Goal: Check status: Check status

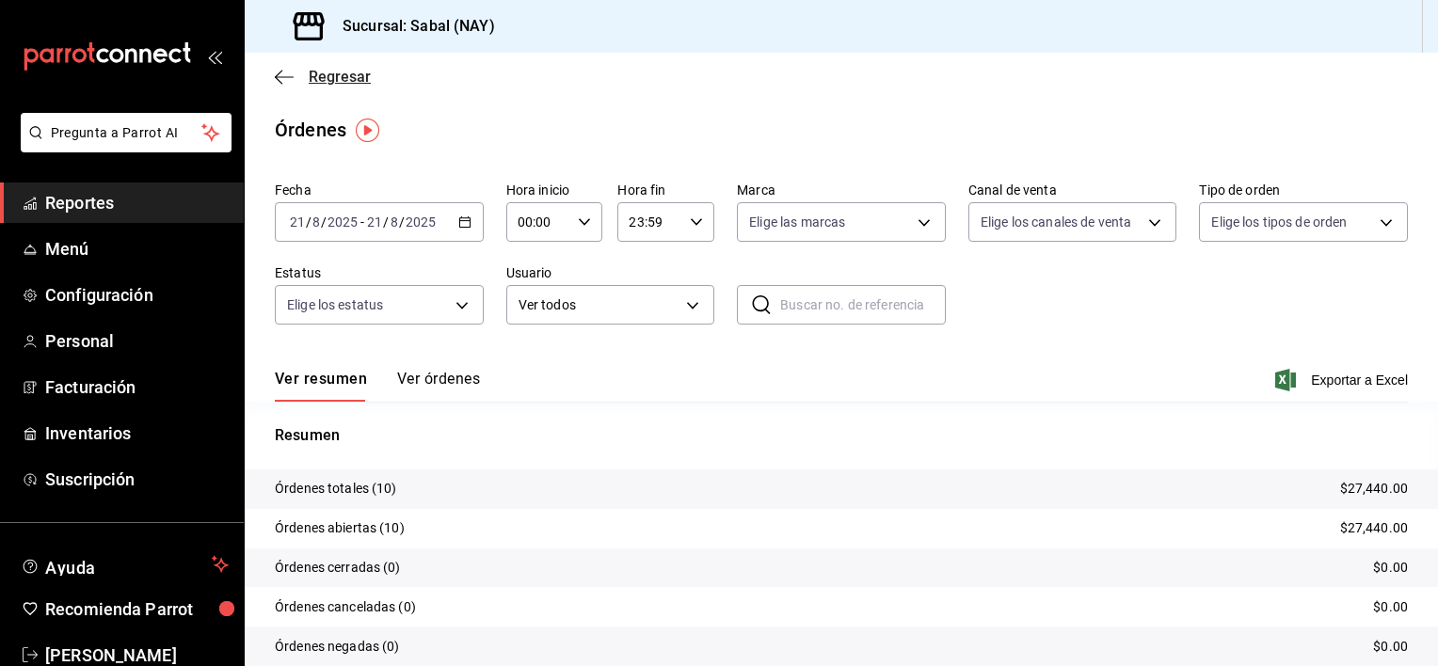
click at [283, 75] on icon "button" at bounding box center [284, 77] width 19 height 17
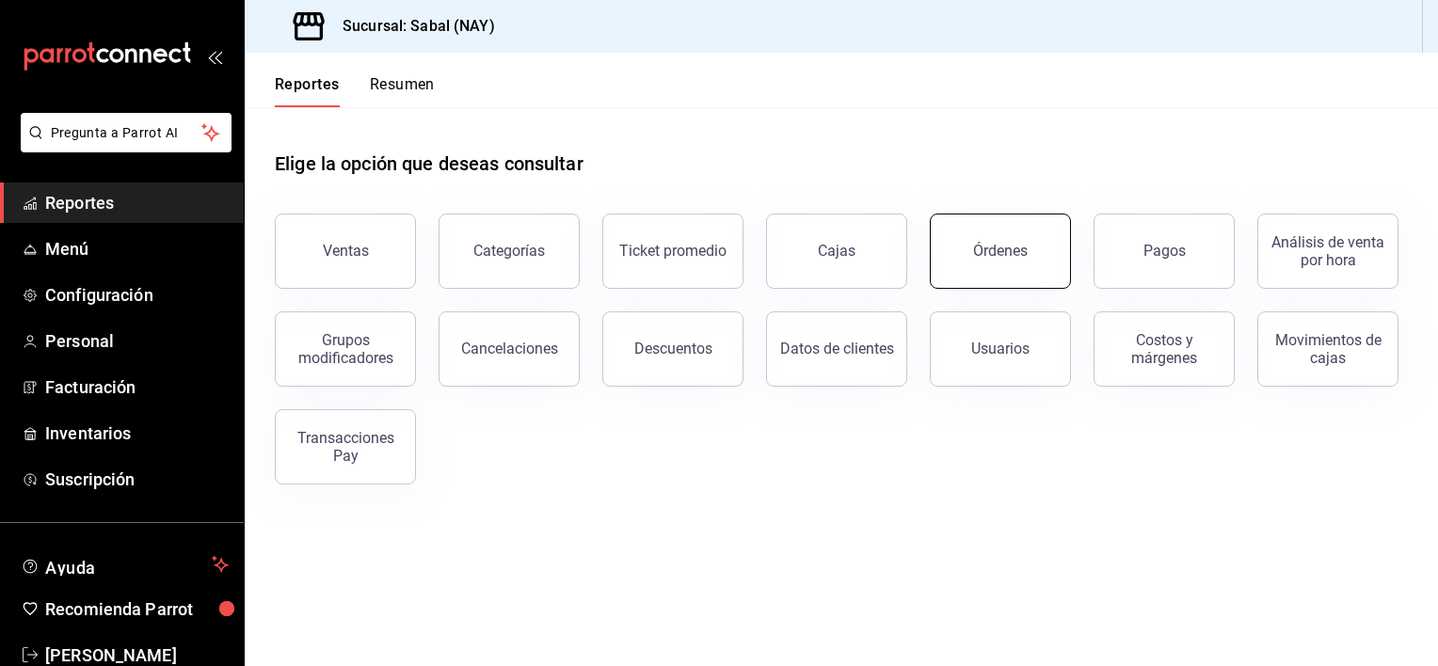
click at [1032, 241] on button "Órdenes" at bounding box center [1000, 251] width 141 height 75
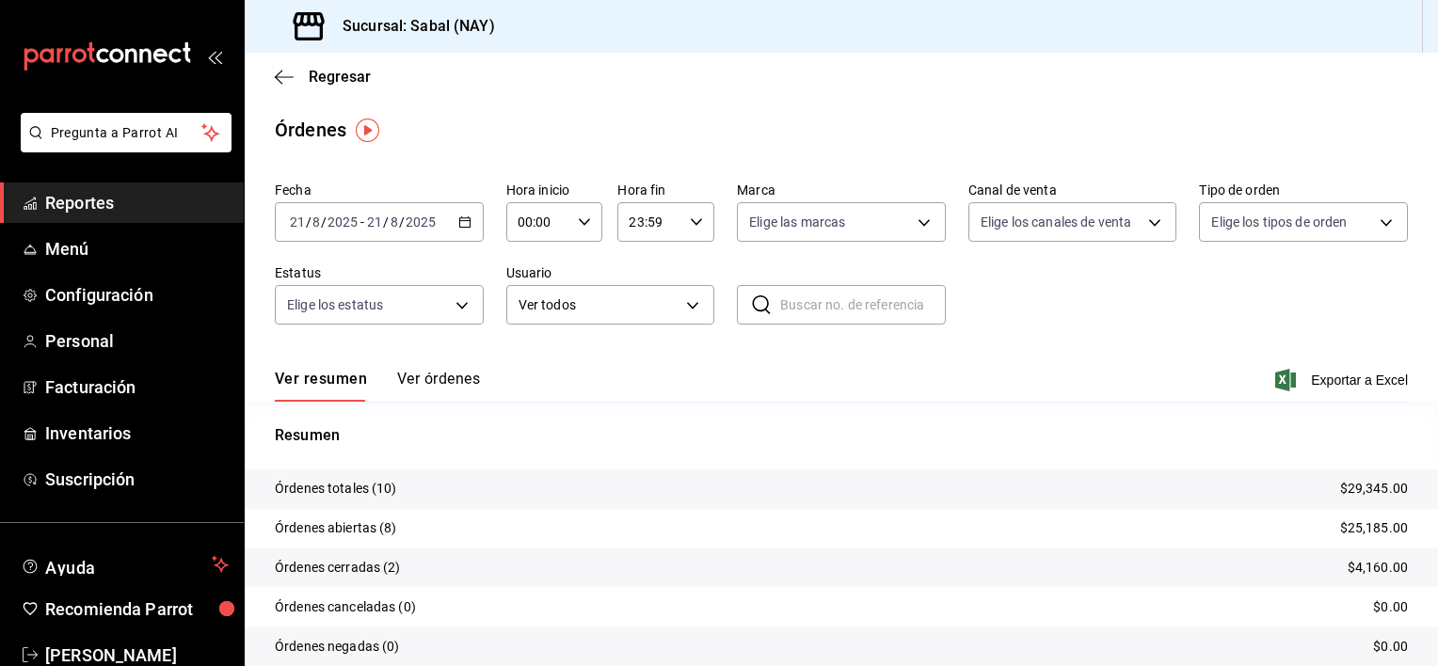
click at [472, 377] on button "Ver órdenes" at bounding box center [438, 386] width 83 height 32
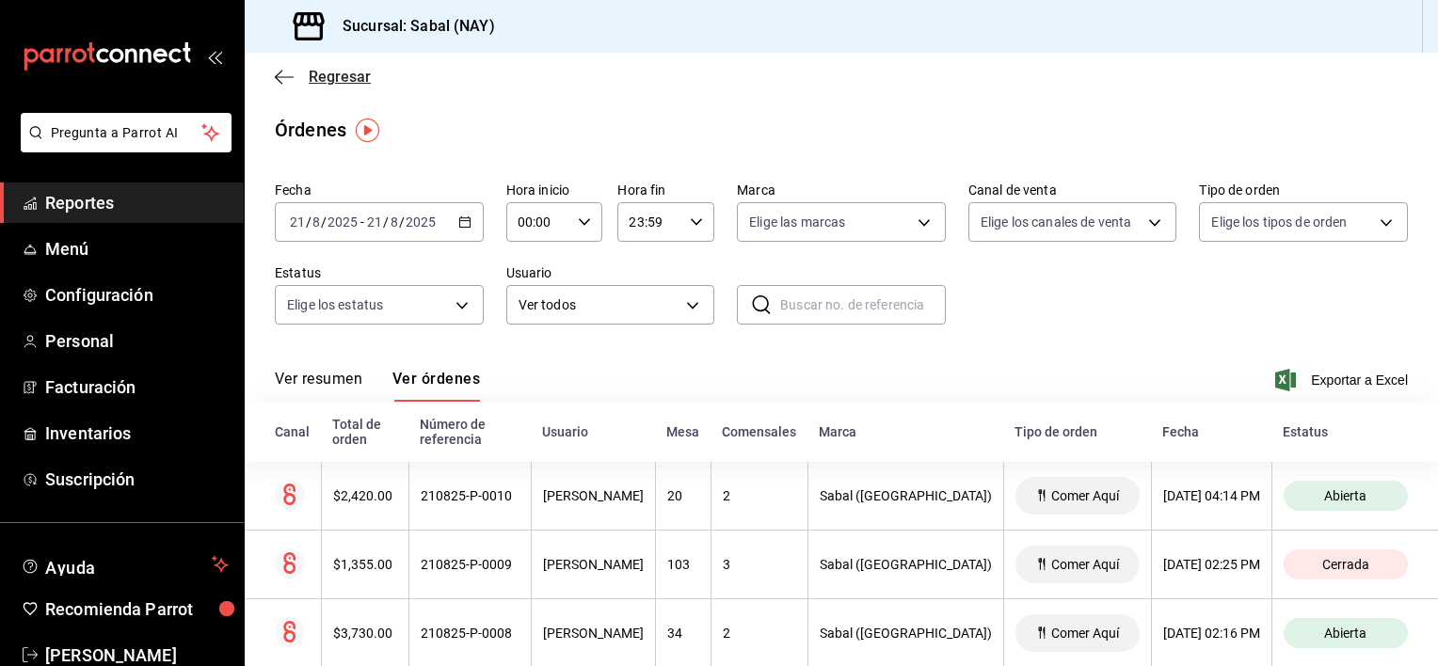
click at [285, 77] on icon "button" at bounding box center [284, 77] width 19 height 17
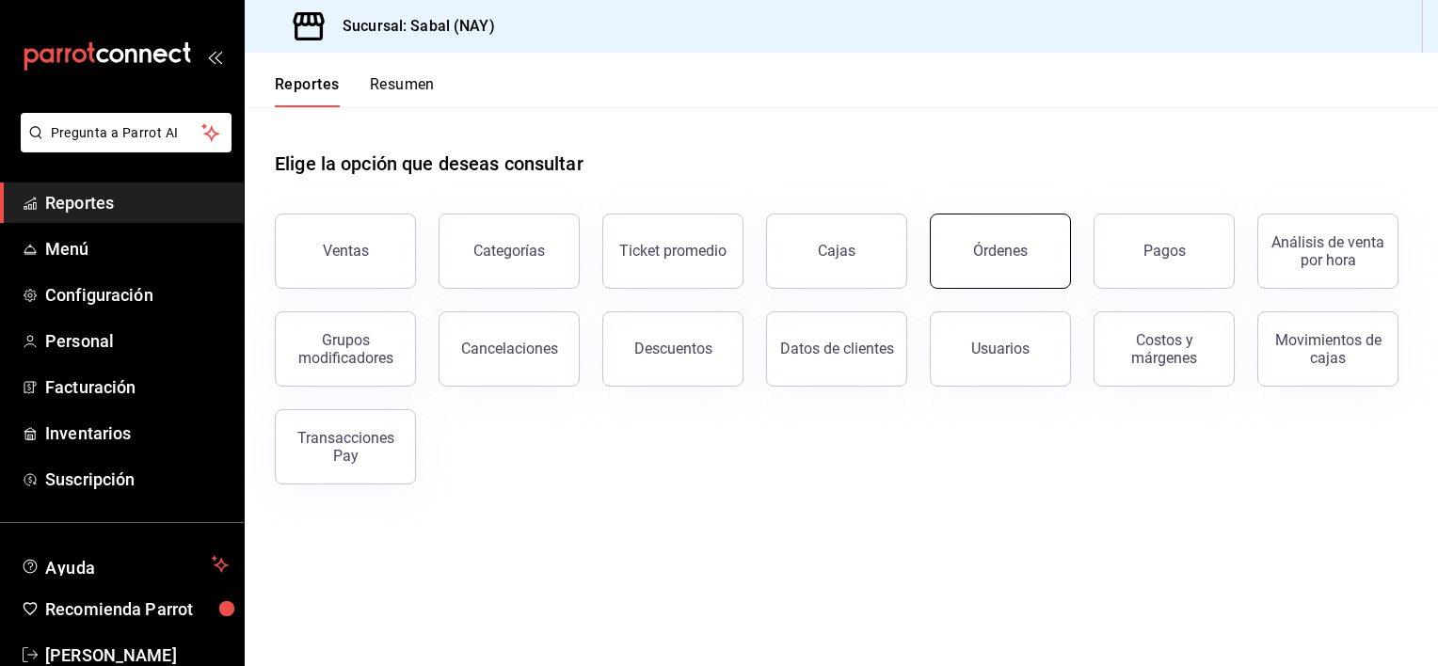
click at [945, 282] on button "Órdenes" at bounding box center [1000, 251] width 141 height 75
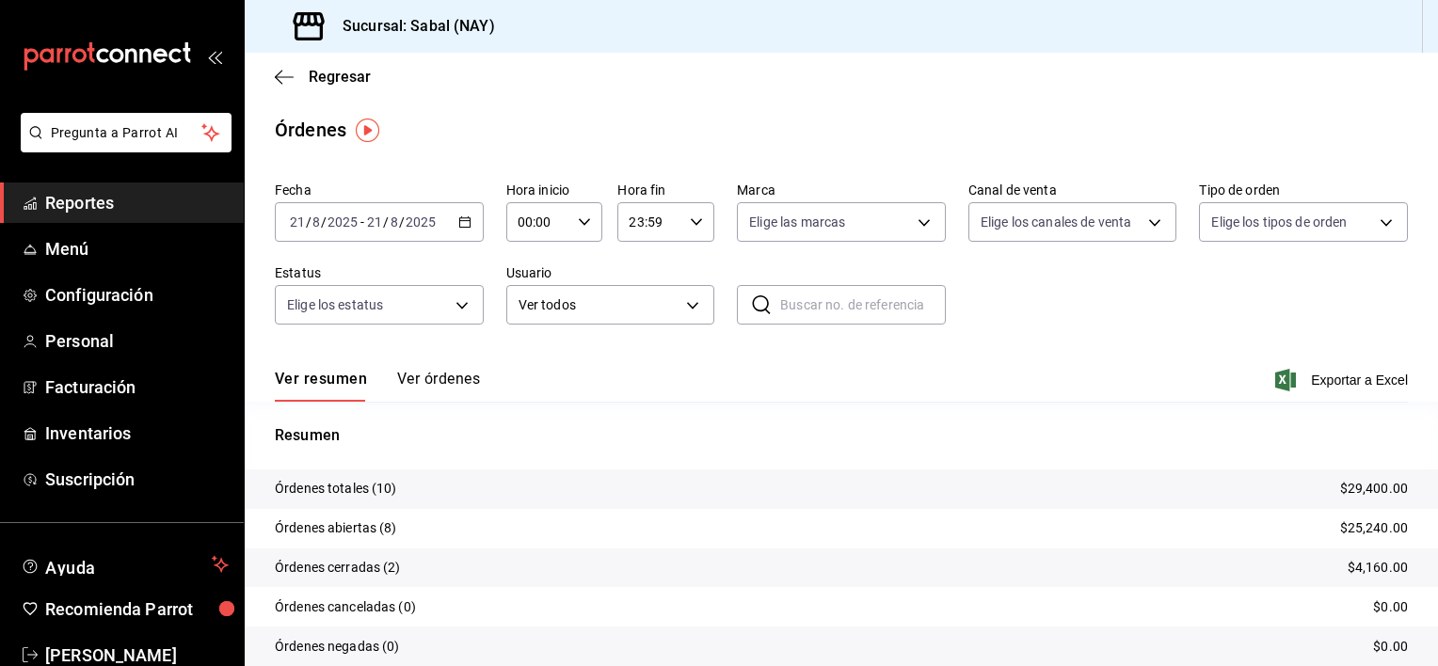
click at [449, 373] on button "Ver órdenes" at bounding box center [438, 386] width 83 height 32
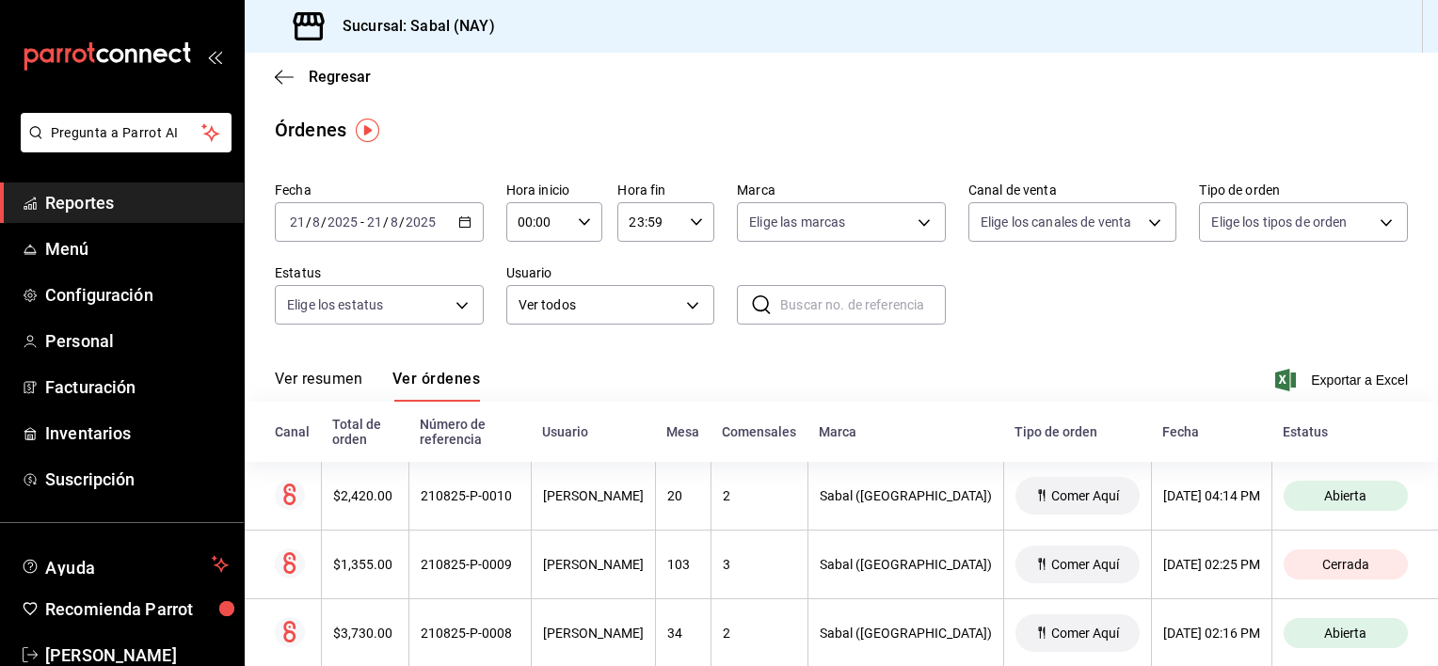
click at [1041, 365] on div "Ver resumen Ver órdenes Exportar a Excel" at bounding box center [841, 374] width 1133 height 55
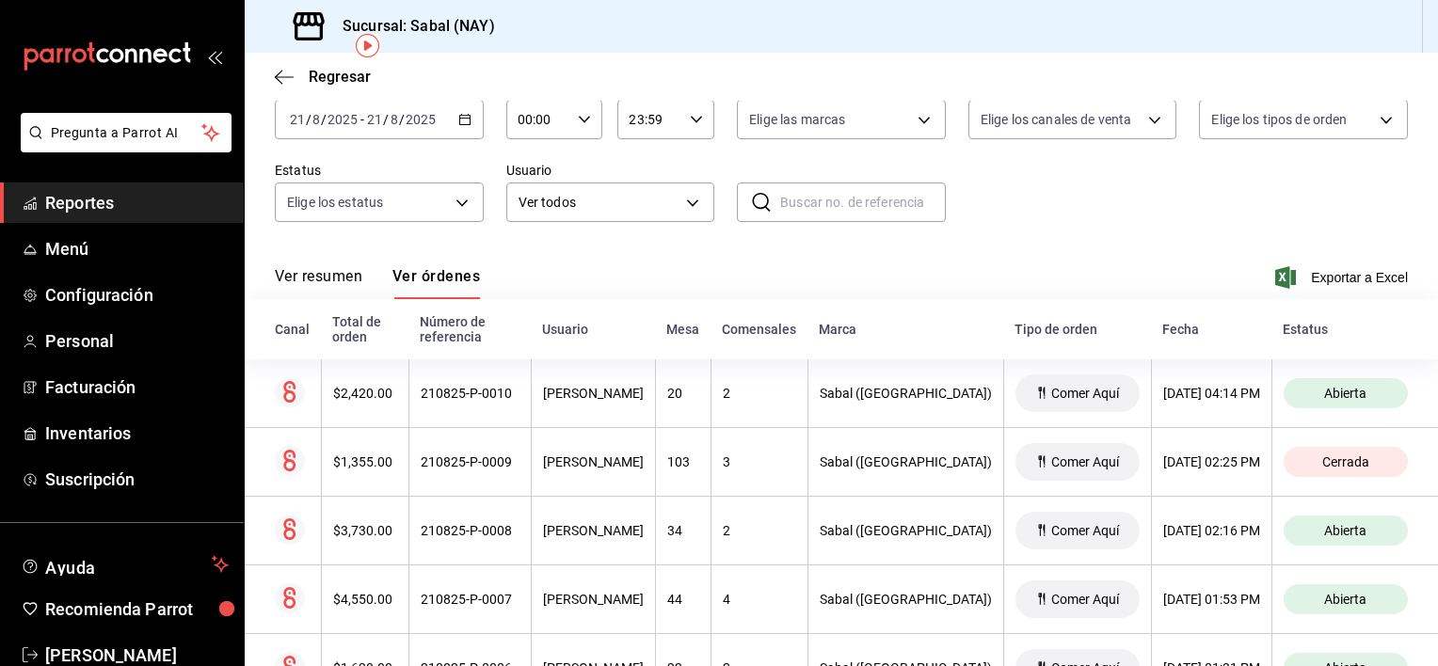
scroll to position [84, 0]
